Goal: Find specific page/section: Find specific page/section

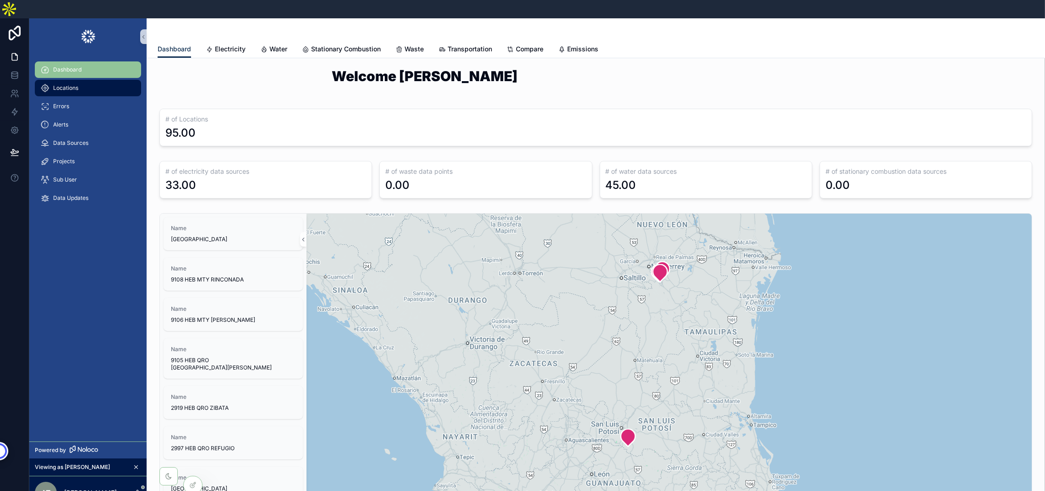
click at [78, 84] on span "Locations" at bounding box center [65, 87] width 25 height 7
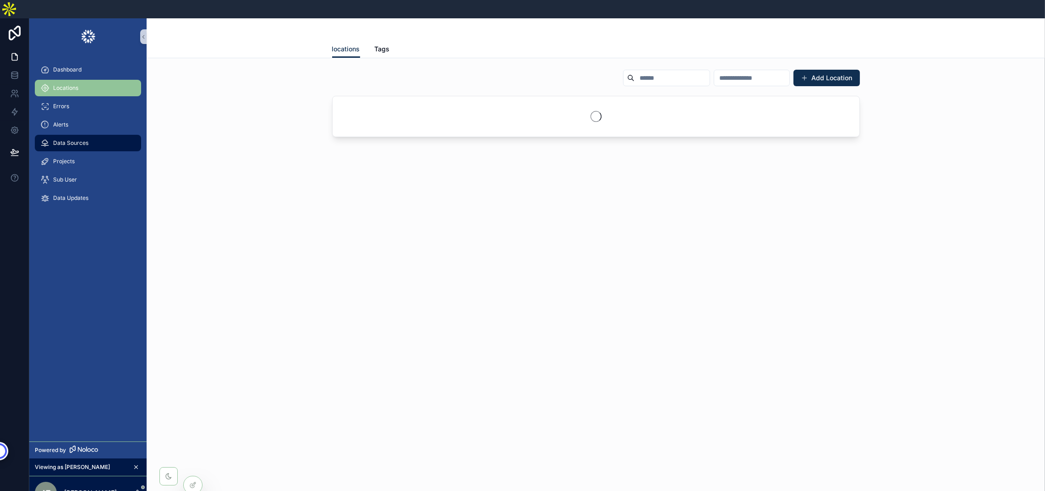
click at [78, 139] on span "Data Sources" at bounding box center [70, 142] width 35 height 7
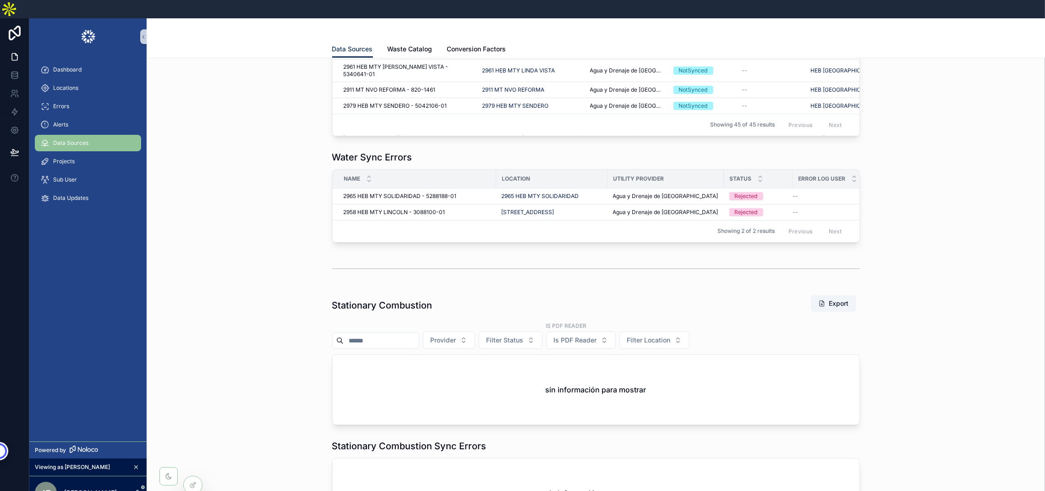
scroll to position [1168, 0]
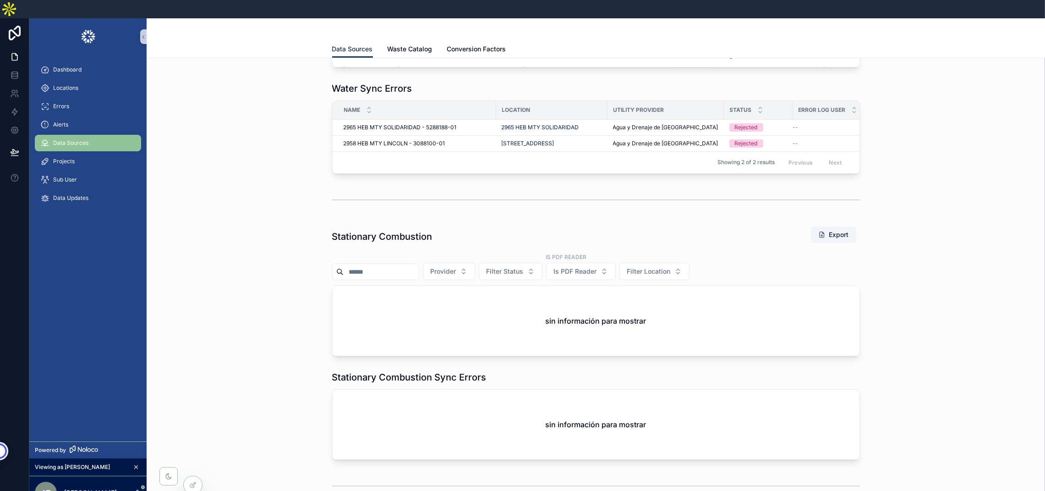
click at [75, 60] on div "Dashboard" at bounding box center [87, 69] width 117 height 18
click at [73, 66] on span "Dashboard" at bounding box center [67, 69] width 28 height 7
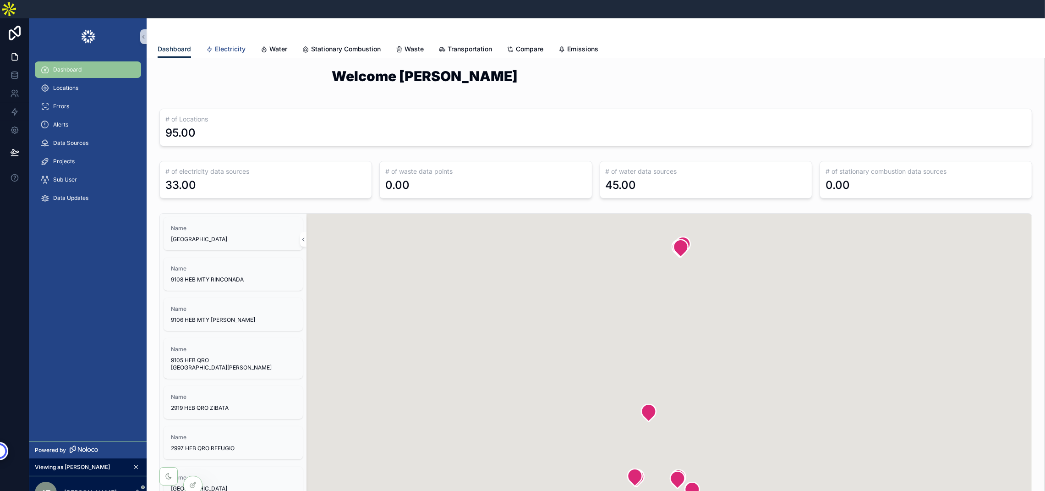
click at [221, 44] on span "Electricity" at bounding box center [230, 48] width 31 height 9
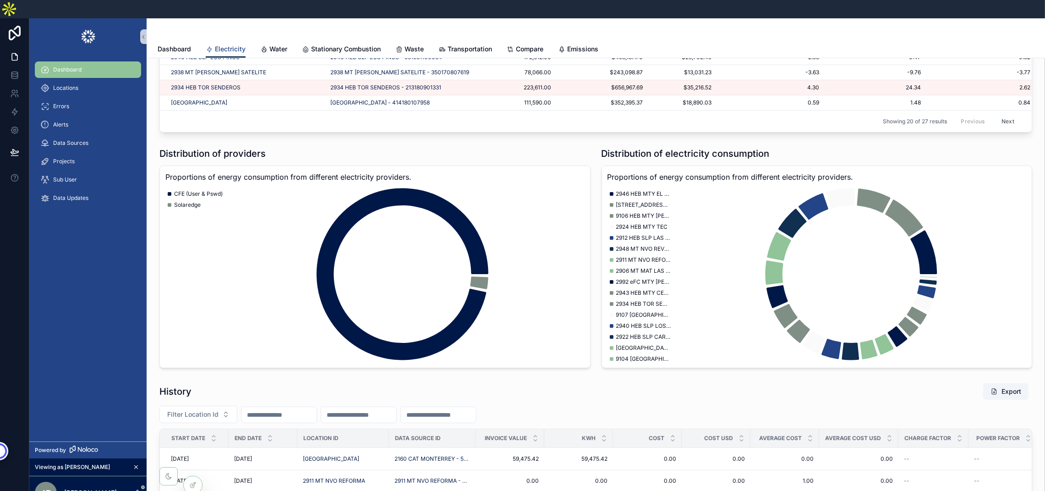
scroll to position [860, 0]
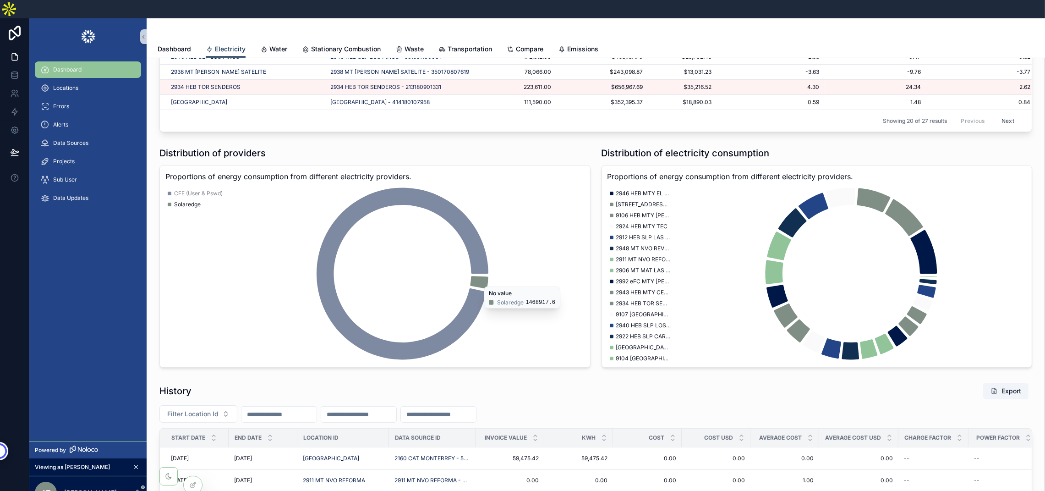
click at [482, 276] on icon "chart" at bounding box center [479, 282] width 18 height 12
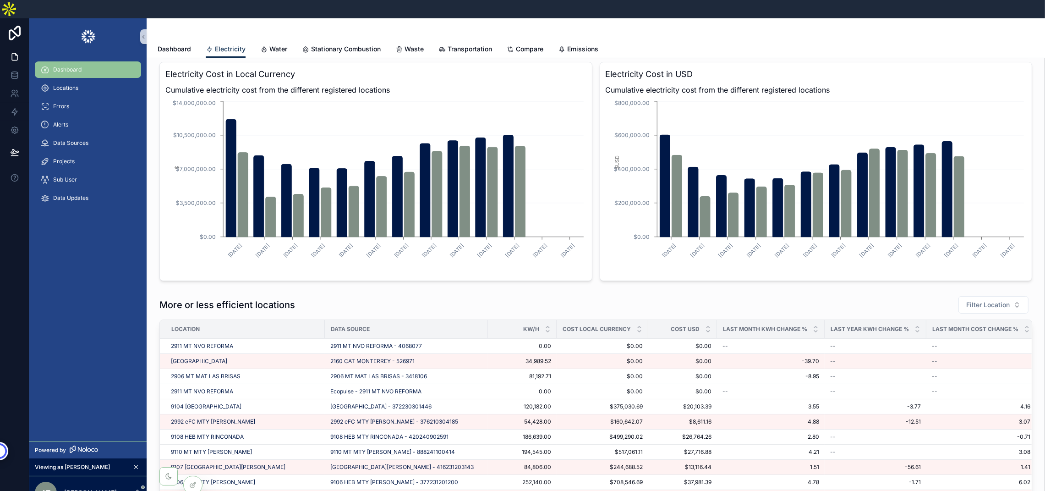
scroll to position [0, 0]
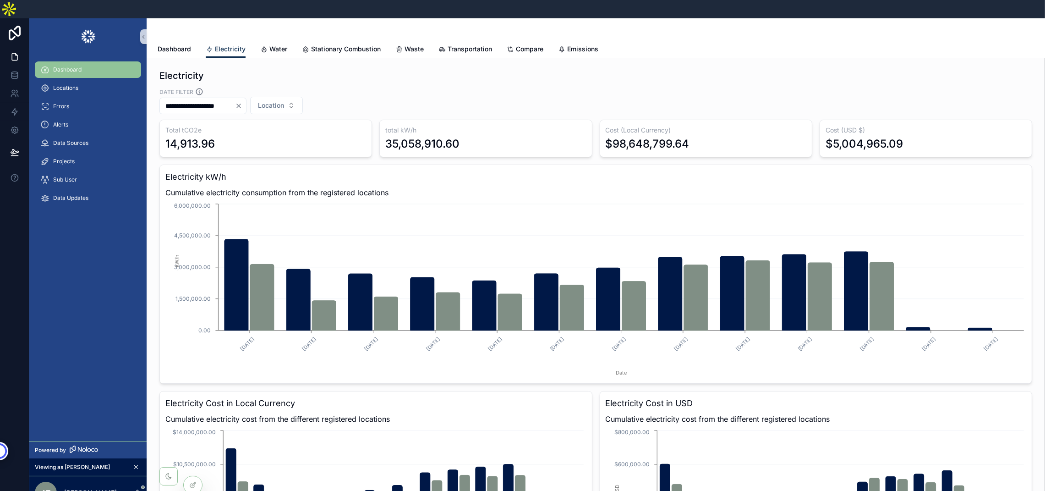
click at [241, 104] on icon "Clear" at bounding box center [239, 106] width 4 height 4
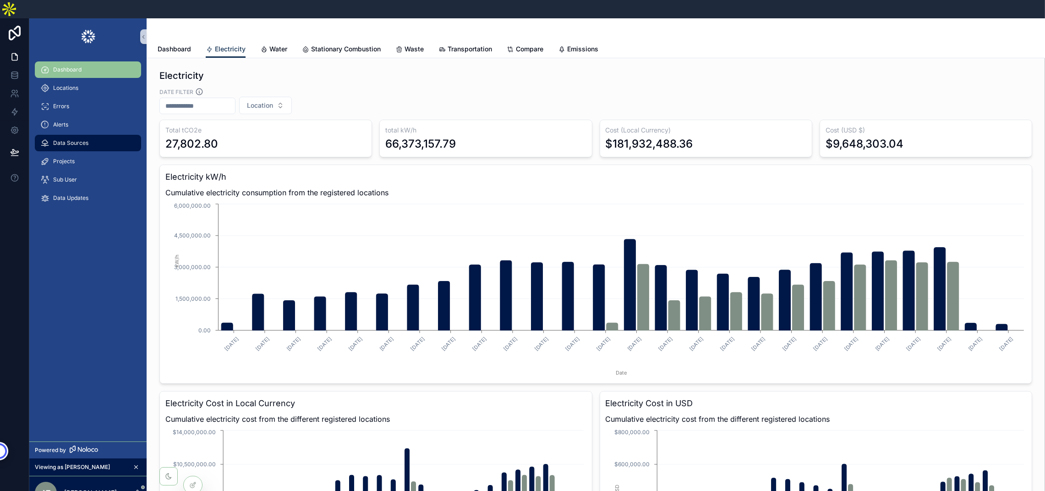
click at [61, 139] on span "Data Sources" at bounding box center [70, 142] width 35 height 7
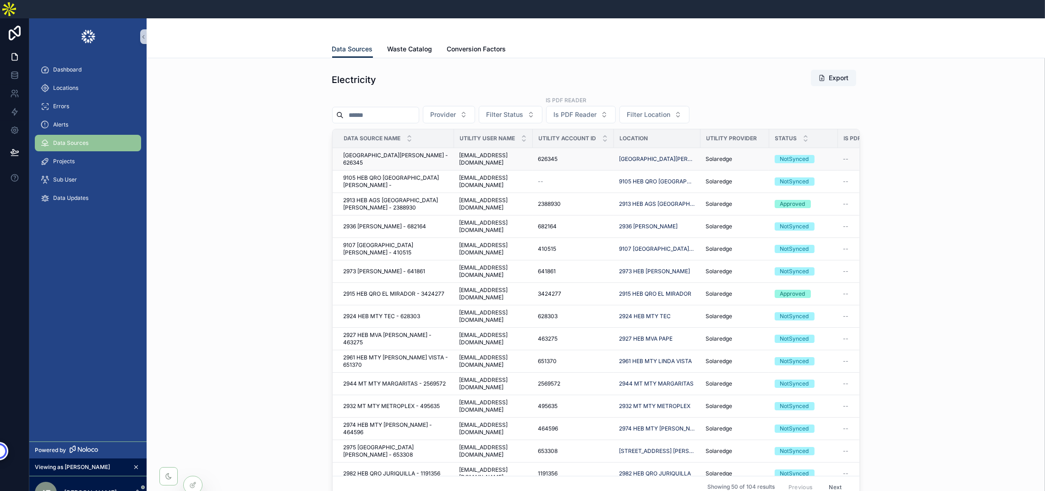
click at [385, 152] on span "[GEOGRAPHIC_DATA][PERSON_NAME] - 626345" at bounding box center [396, 159] width 105 height 15
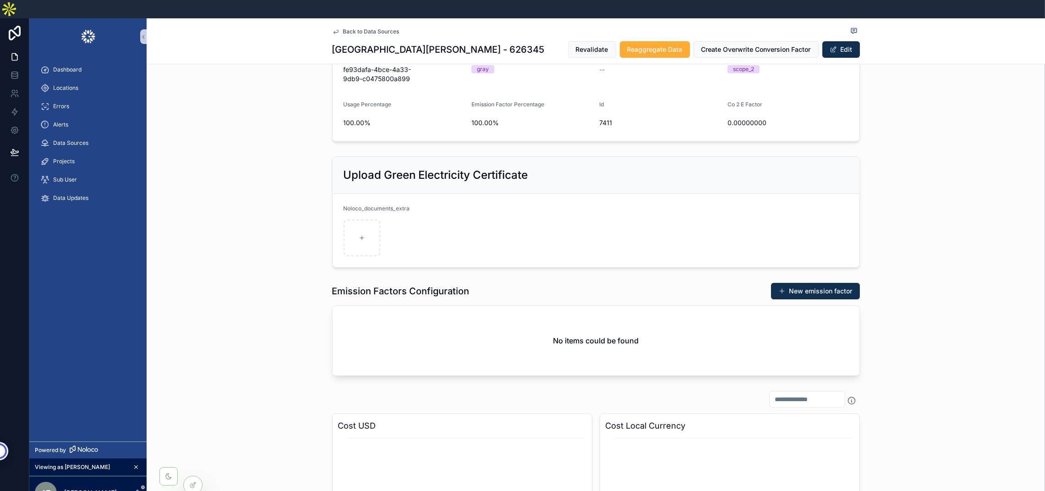
scroll to position [128, 0]
